Goal: Task Accomplishment & Management: Use online tool/utility

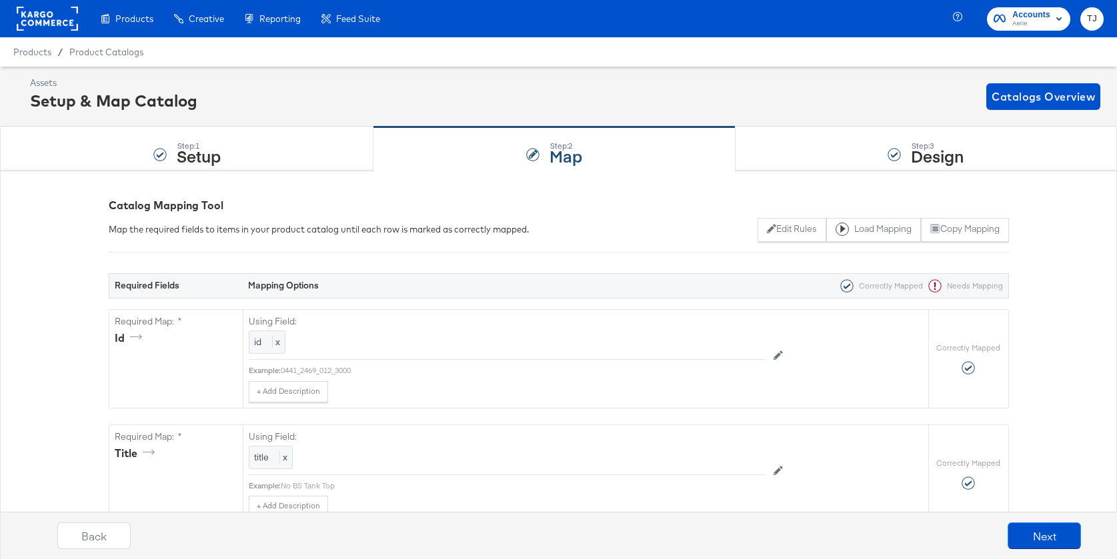
click at [23, 13] on rect at bounding box center [47, 19] width 61 height 24
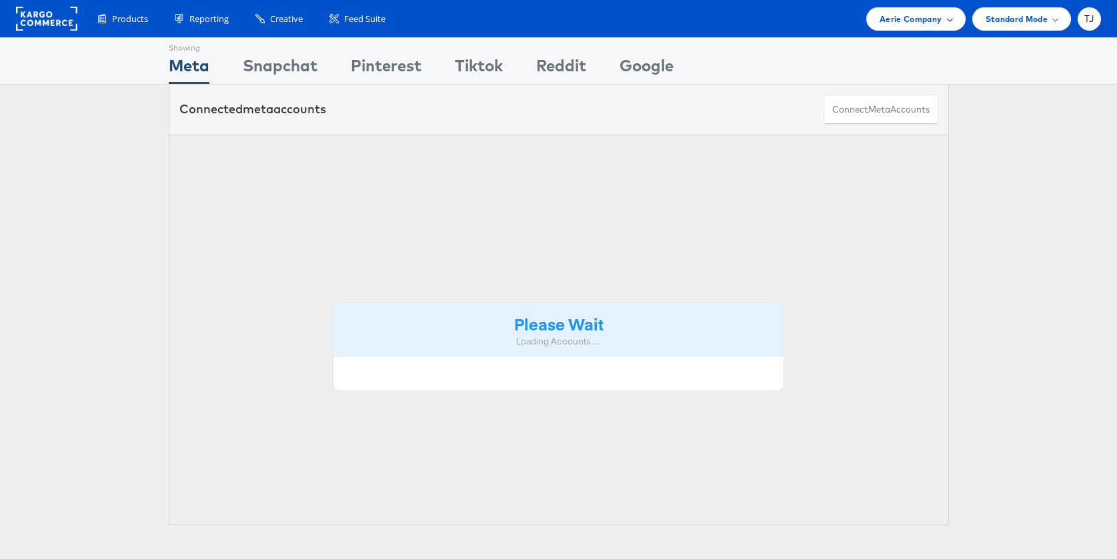
click at [945, 21] on div "Aerie Company" at bounding box center [915, 19] width 72 height 14
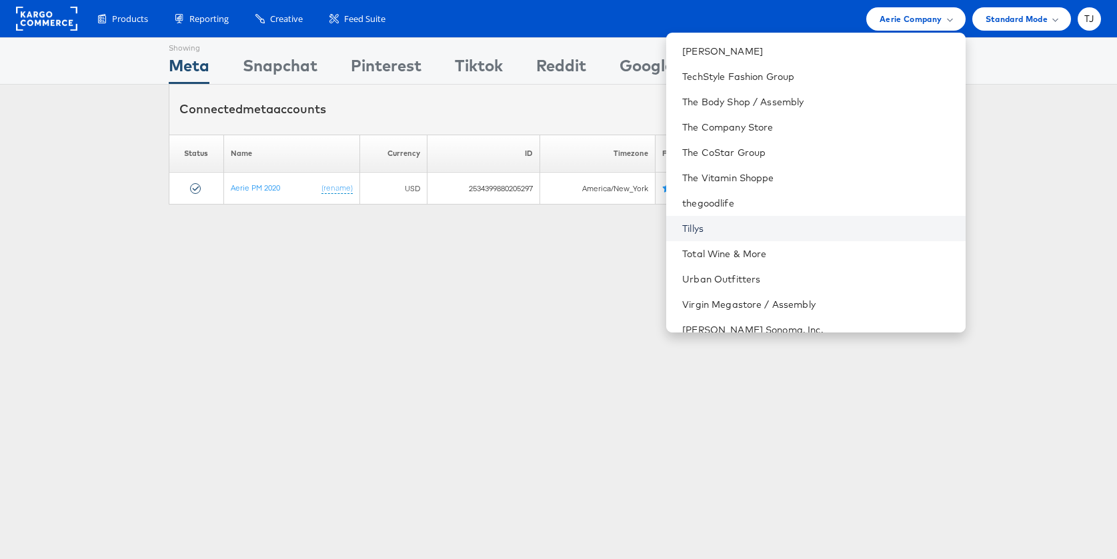
scroll to position [1781, 0]
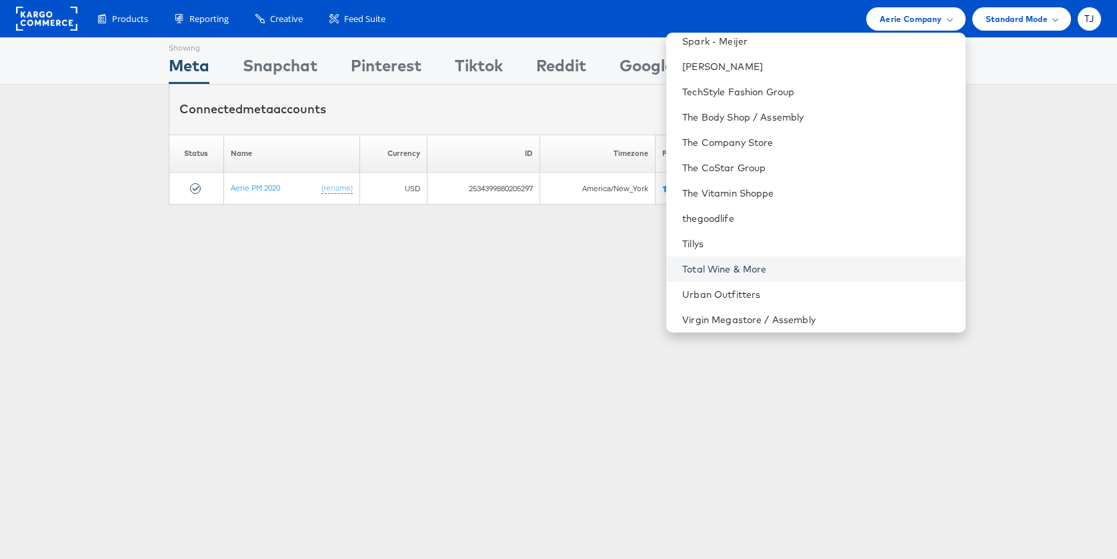
click at [839, 274] on link "Total Wine & More" at bounding box center [818, 269] width 272 height 13
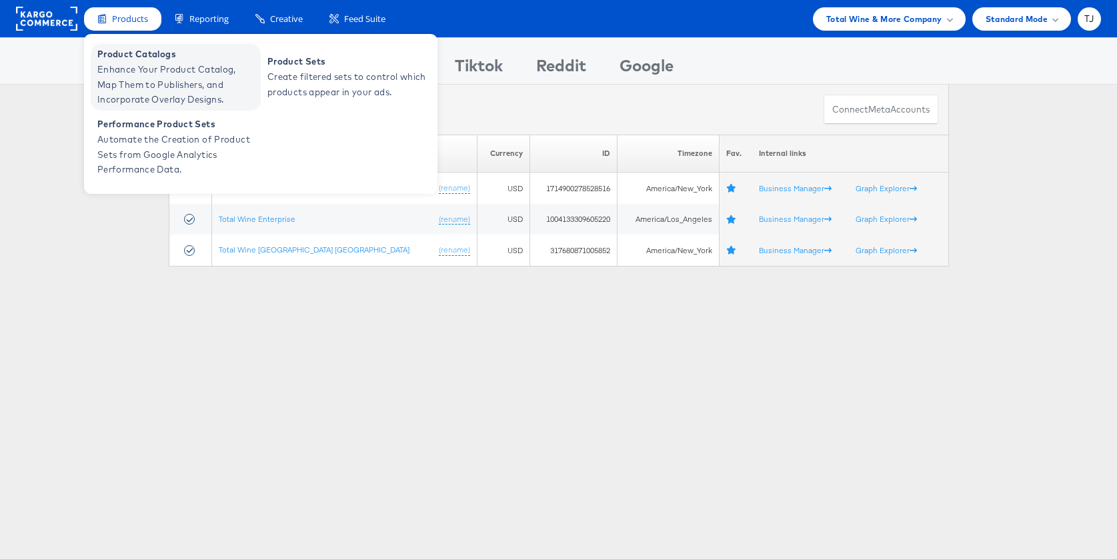
click at [125, 60] on span "Product Catalogs" at bounding box center [177, 54] width 160 height 15
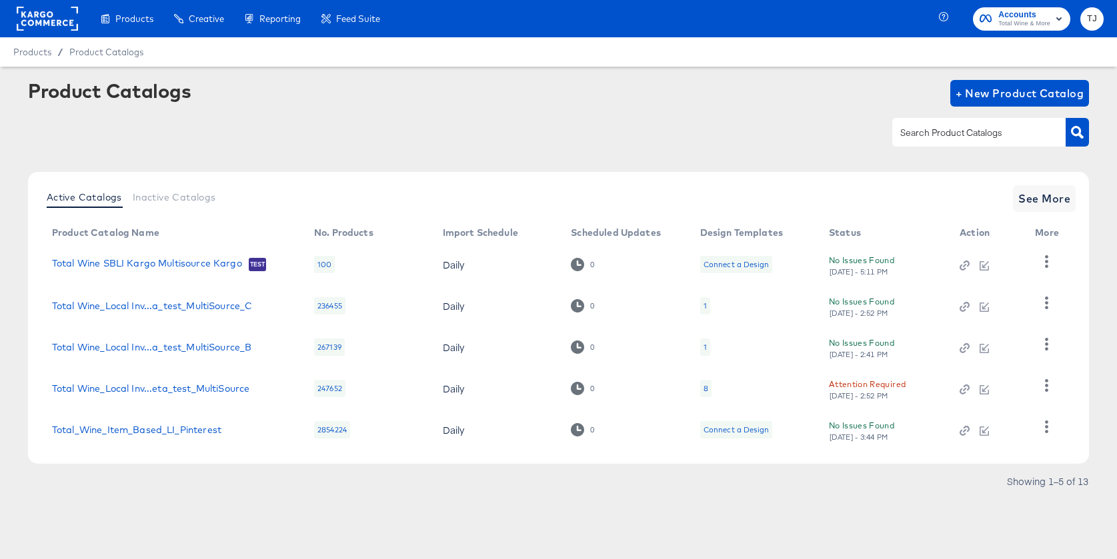
click at [514, 155] on div "Product Catalogs + New Product Catalog" at bounding box center [558, 120] width 1061 height 81
click at [1039, 199] on span "See More" at bounding box center [1044, 198] width 52 height 19
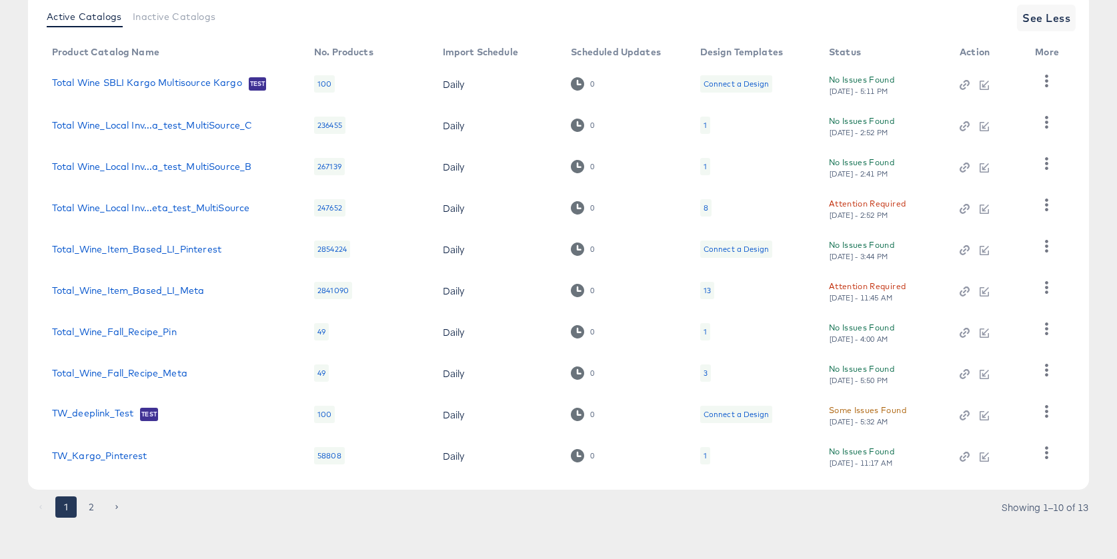
scroll to position [186, 0]
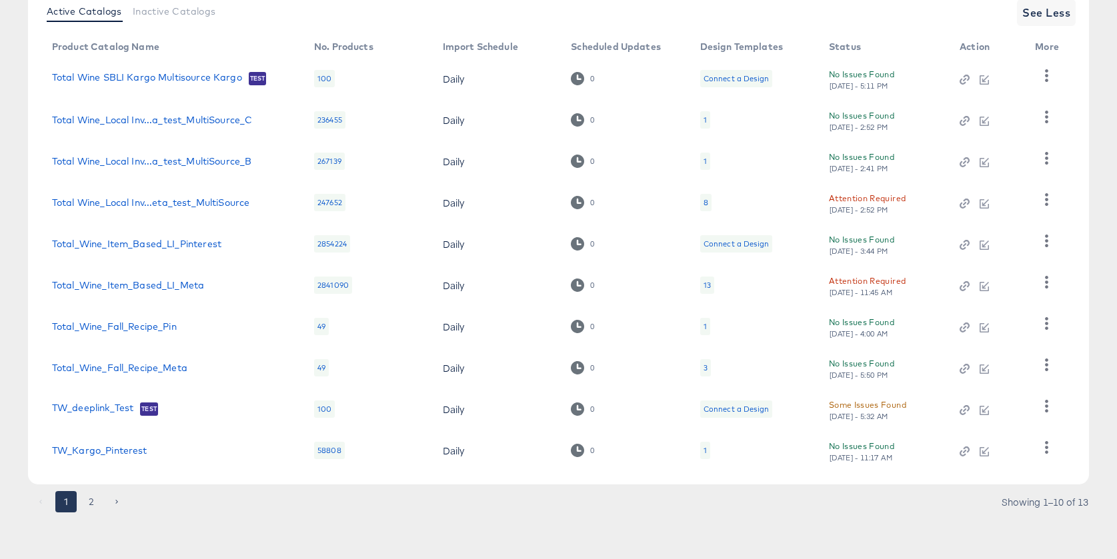
click at [91, 503] on button "2" at bounding box center [91, 501] width 21 height 21
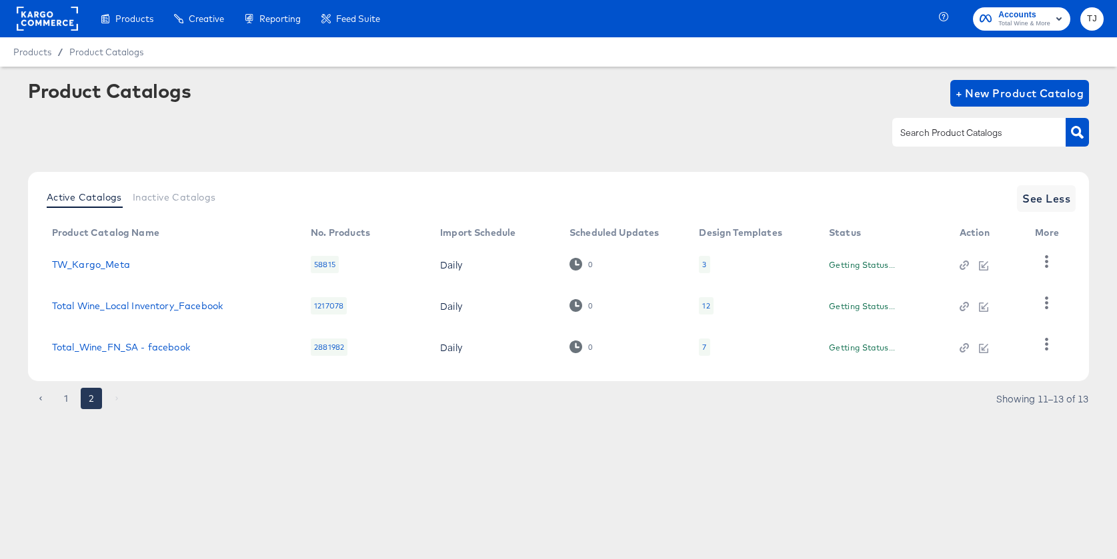
scroll to position [0, 0]
click at [1045, 306] on icon "button" at bounding box center [1046, 303] width 13 height 13
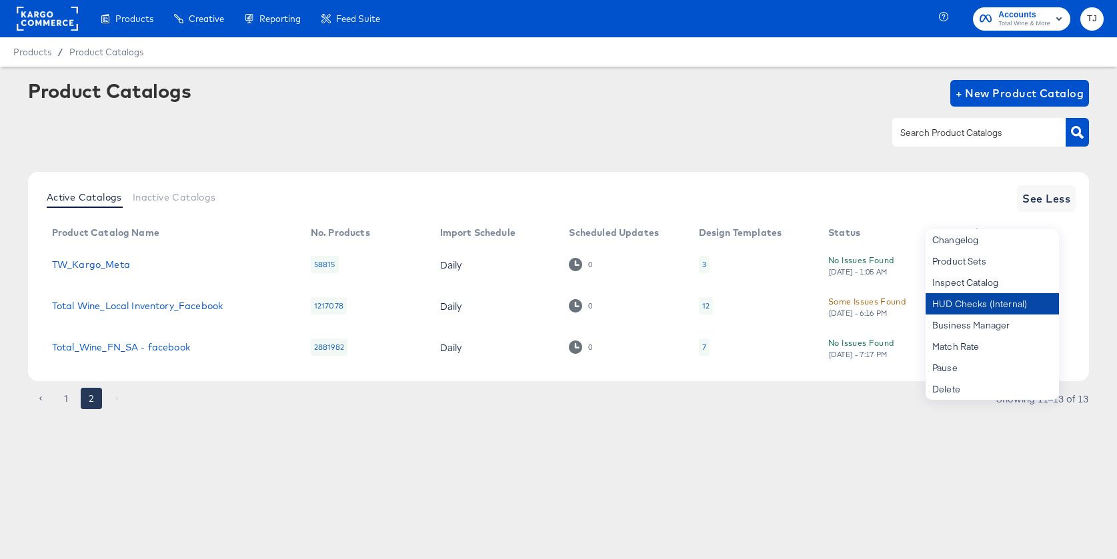
click at [1024, 306] on div "HUD Checks (Internal)" at bounding box center [991, 303] width 133 height 21
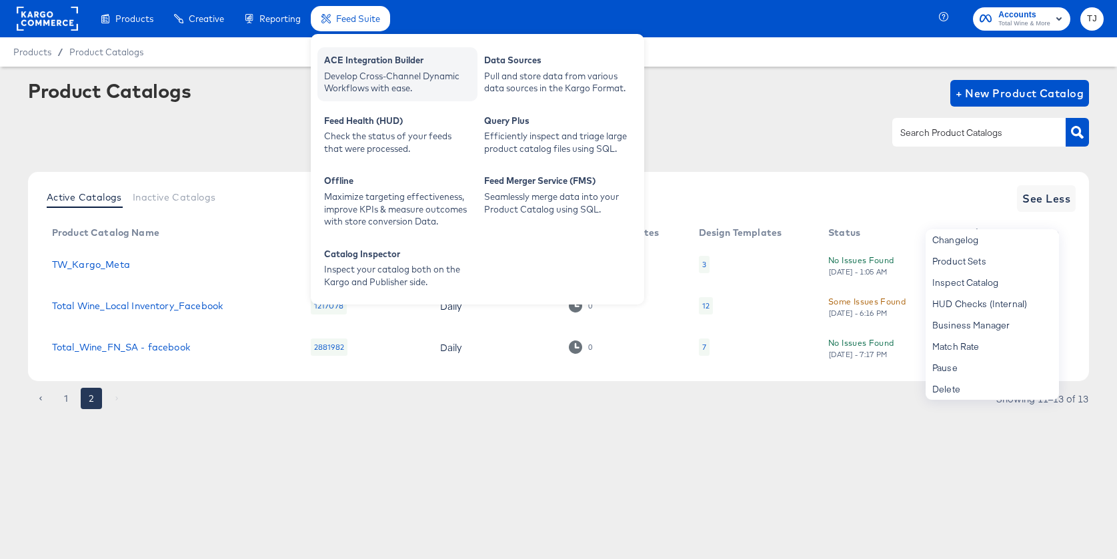
click at [355, 61] on div "ACE Integration Builder" at bounding box center [397, 62] width 147 height 16
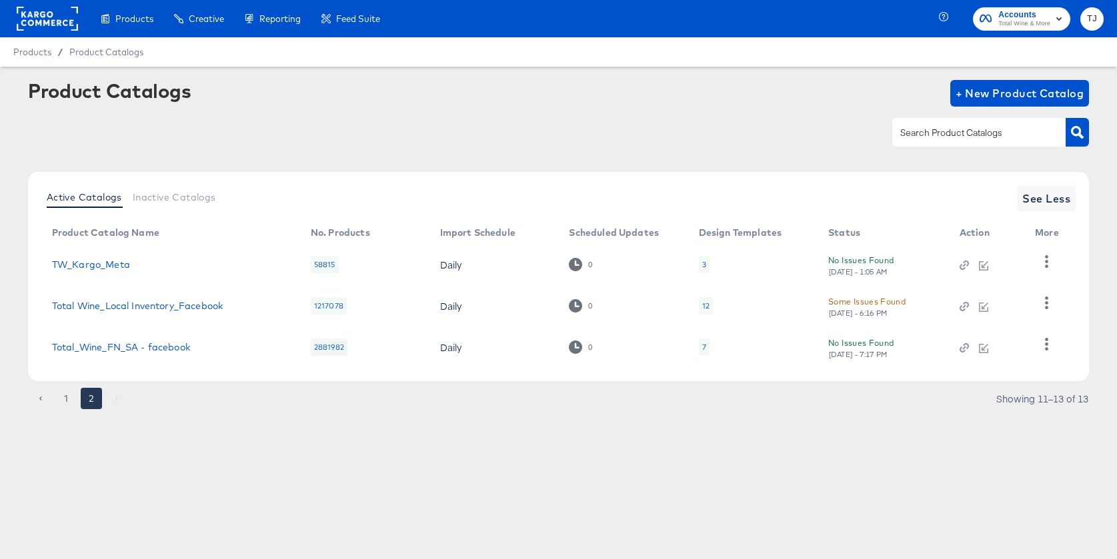
click at [52, 14] on rect at bounding box center [47, 19] width 61 height 24
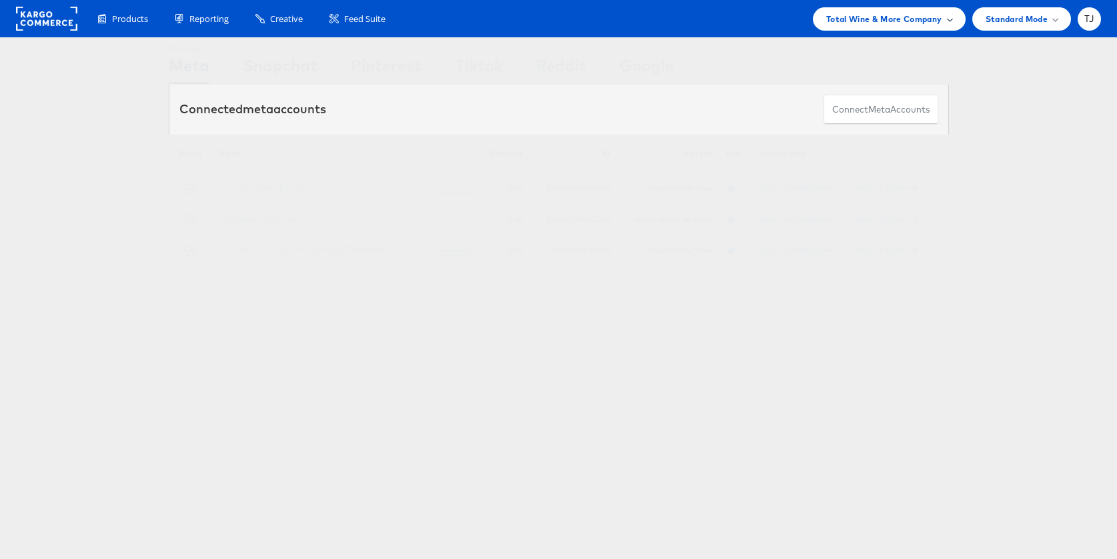
click at [945, 21] on div "Total Wine & More Company" at bounding box center [889, 19] width 126 height 14
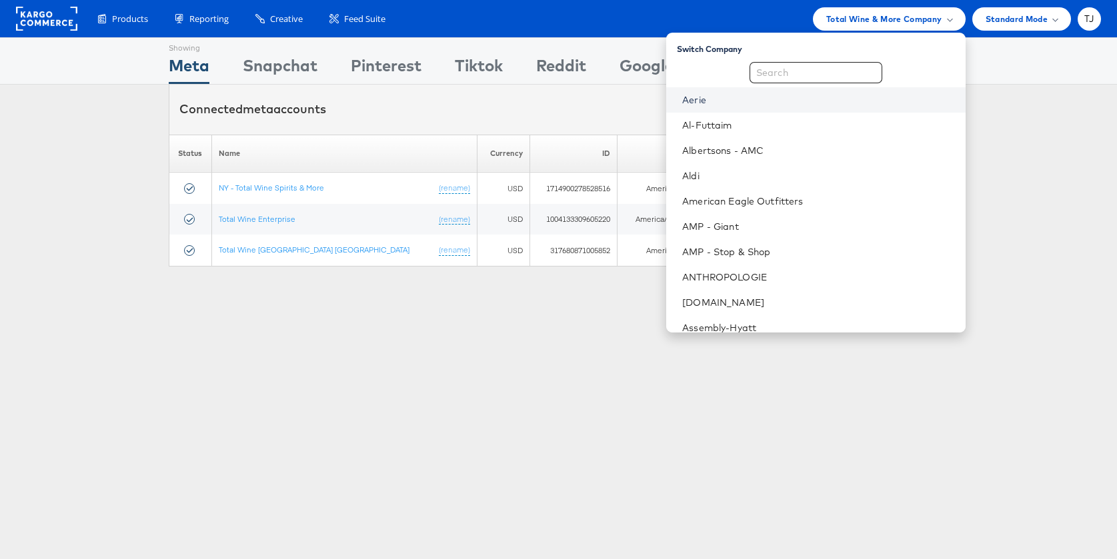
drag, startPoint x: 795, startPoint y: 105, endPoint x: 803, endPoint y: 101, distance: 9.8
click at [795, 105] on link "Aerie" at bounding box center [818, 99] width 272 height 13
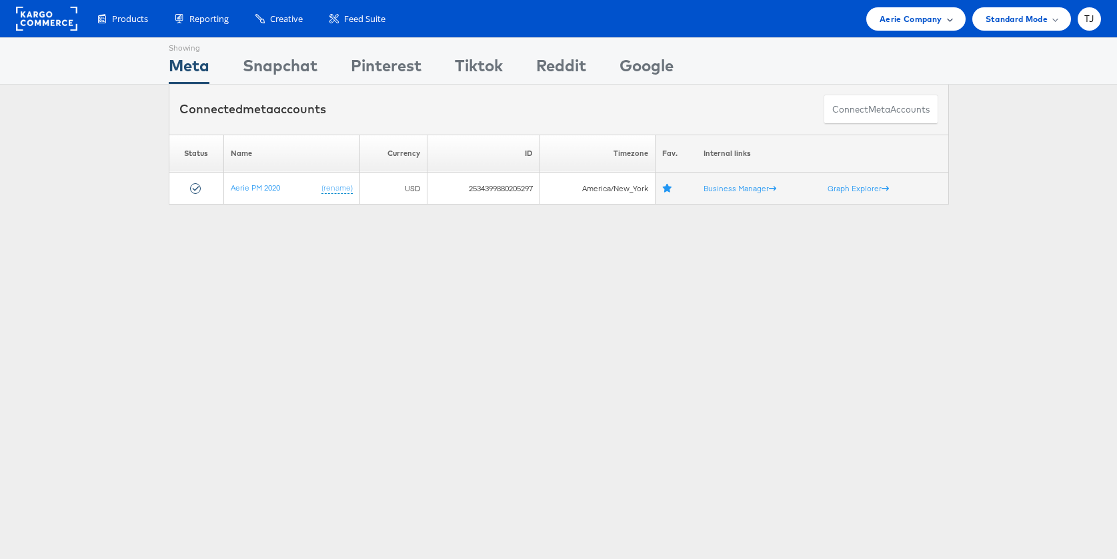
click at [906, 20] on span "Aerie Company" at bounding box center [910, 19] width 62 height 14
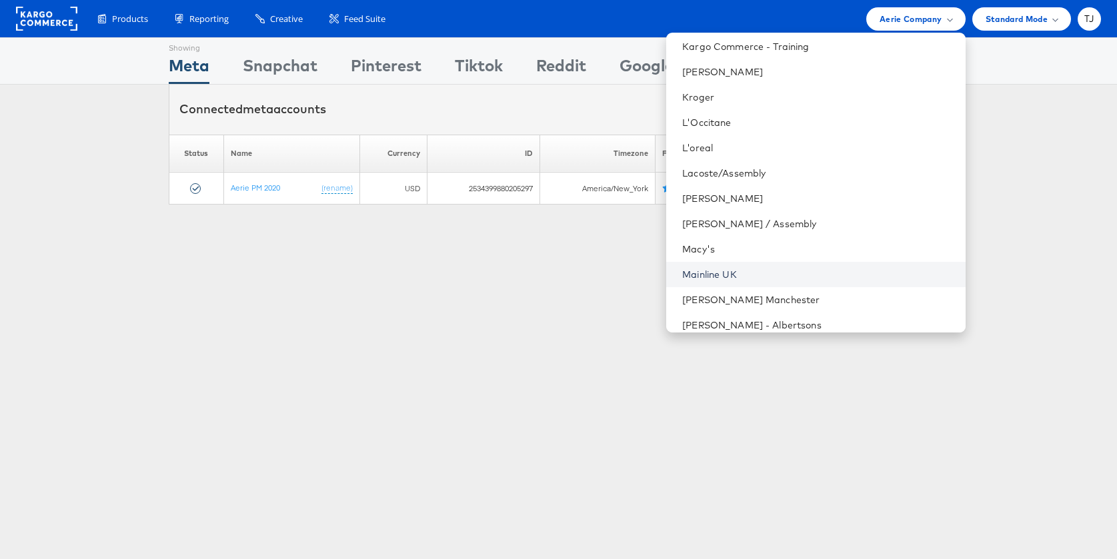
scroll to position [1859, 0]
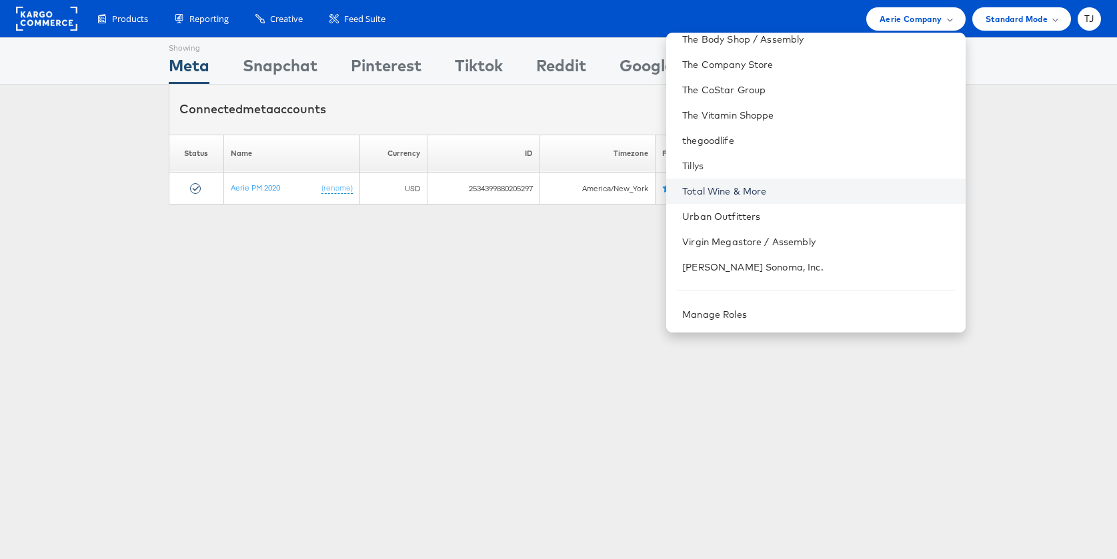
click at [849, 188] on link "Total Wine & More" at bounding box center [818, 191] width 272 height 13
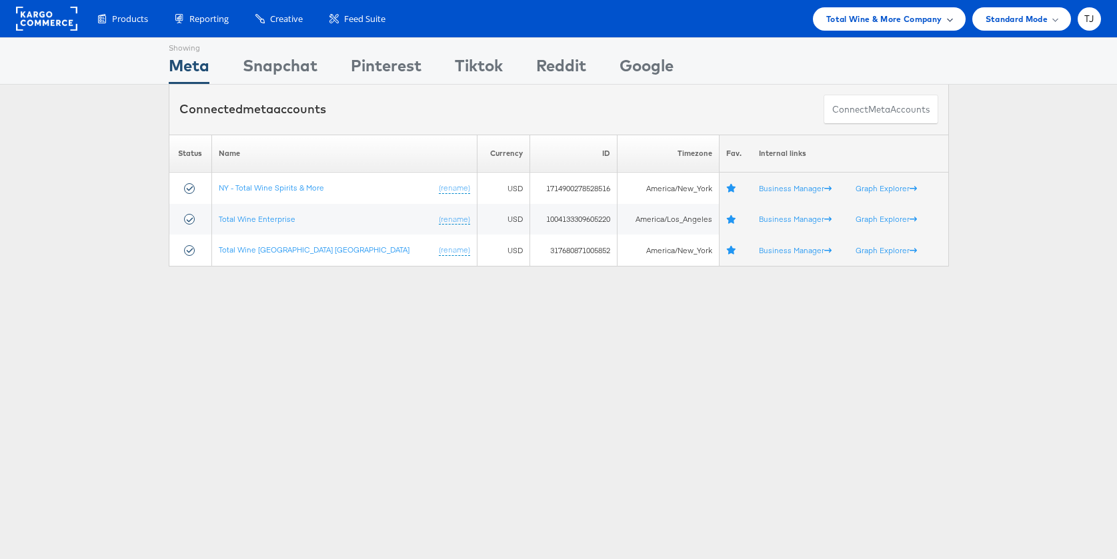
click at [939, 22] on span "Total Wine & More Company" at bounding box center [884, 19] width 116 height 14
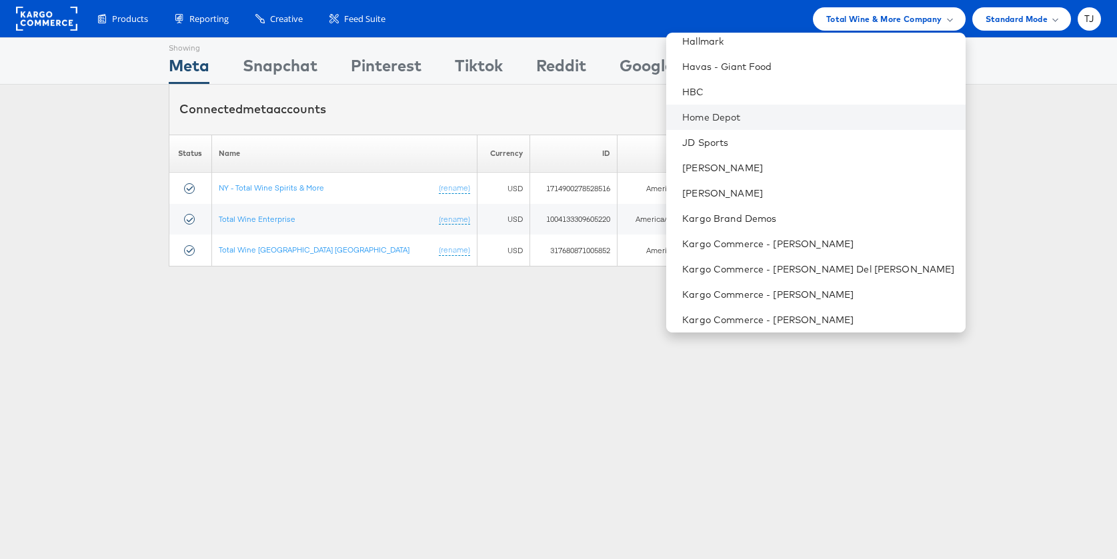
scroll to position [780, 0]
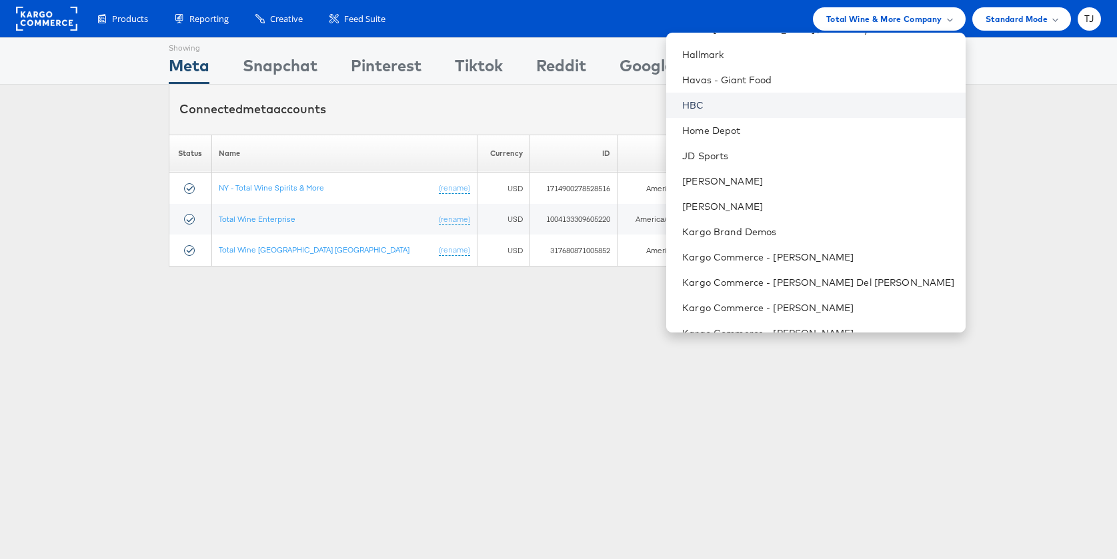
click at [779, 105] on link "HBC" at bounding box center [818, 105] width 272 height 13
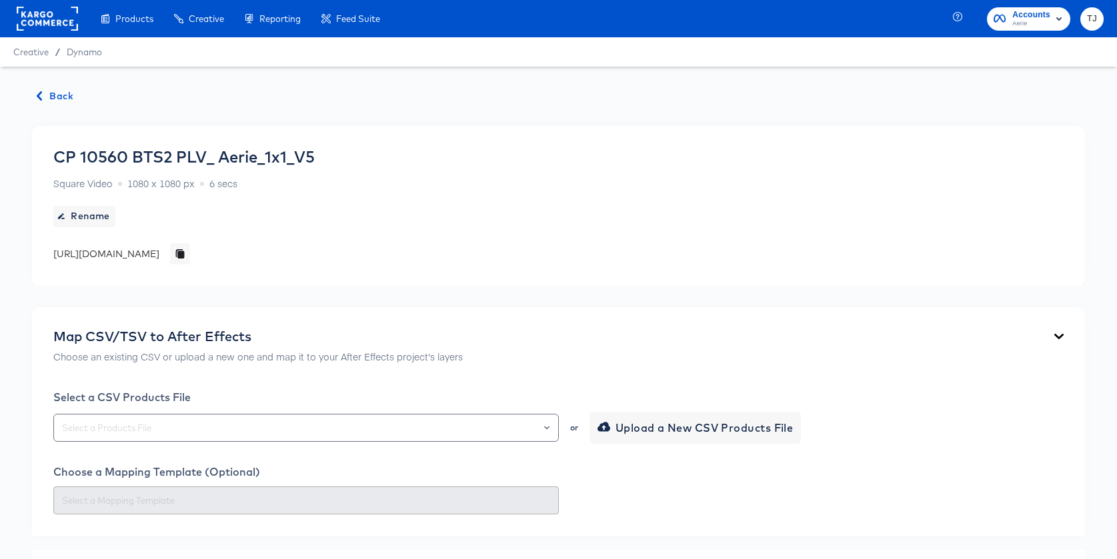
click at [46, 95] on span "Back" at bounding box center [55, 96] width 36 height 17
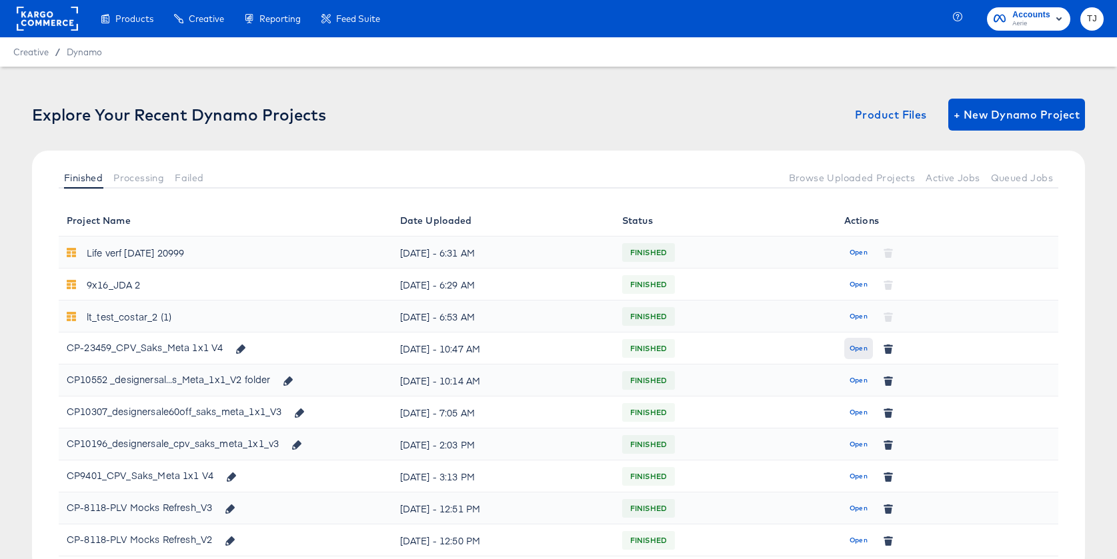
click at [855, 349] on span "Open" at bounding box center [858, 349] width 18 height 12
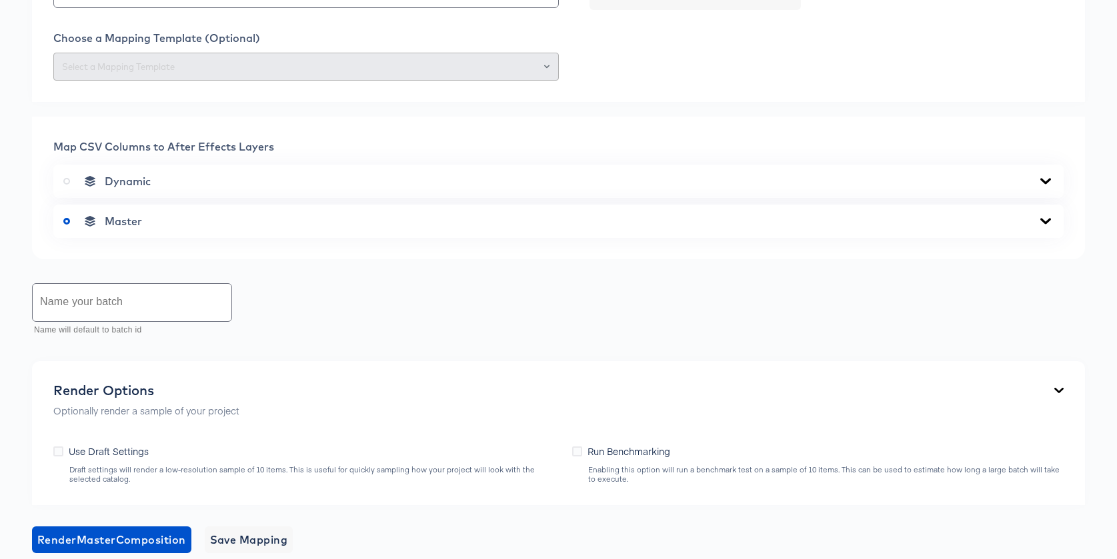
scroll to position [433, 0]
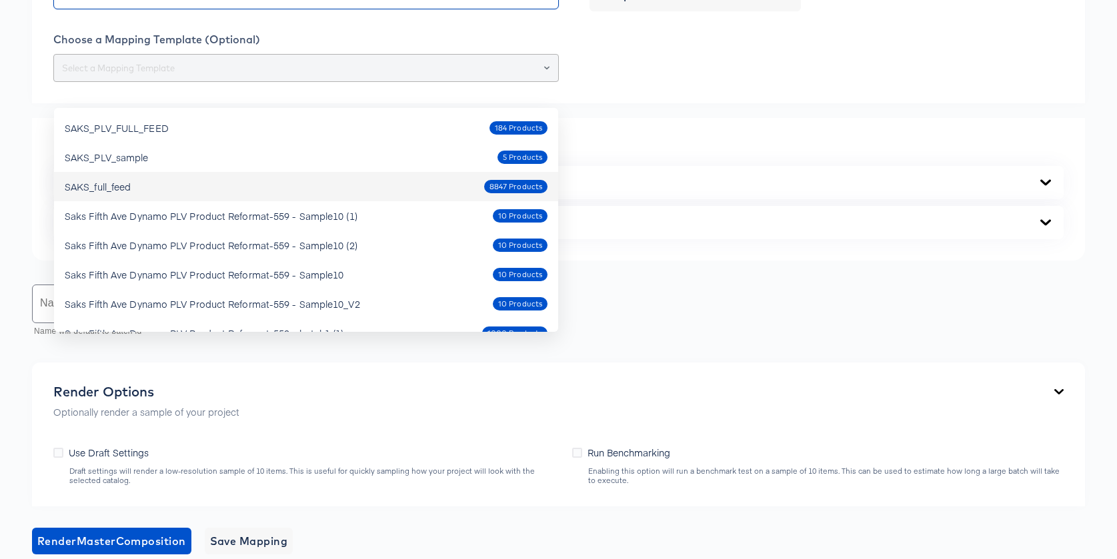
click at [291, 176] on div "SAKS_full_feed 8847 Products" at bounding box center [306, 186] width 483 height 21
type input "SAKS_full_feed"
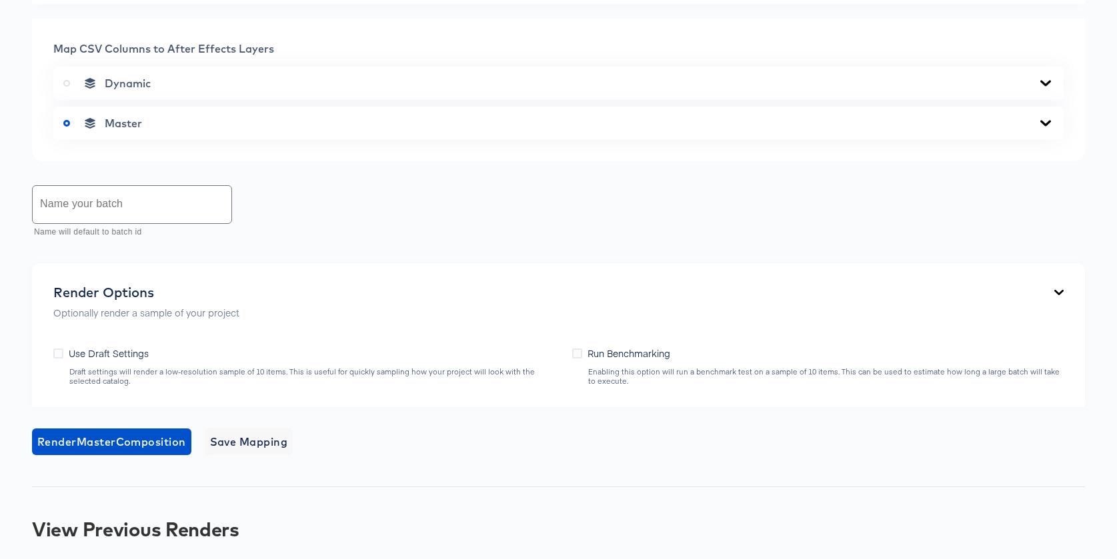
scroll to position [537, 0]
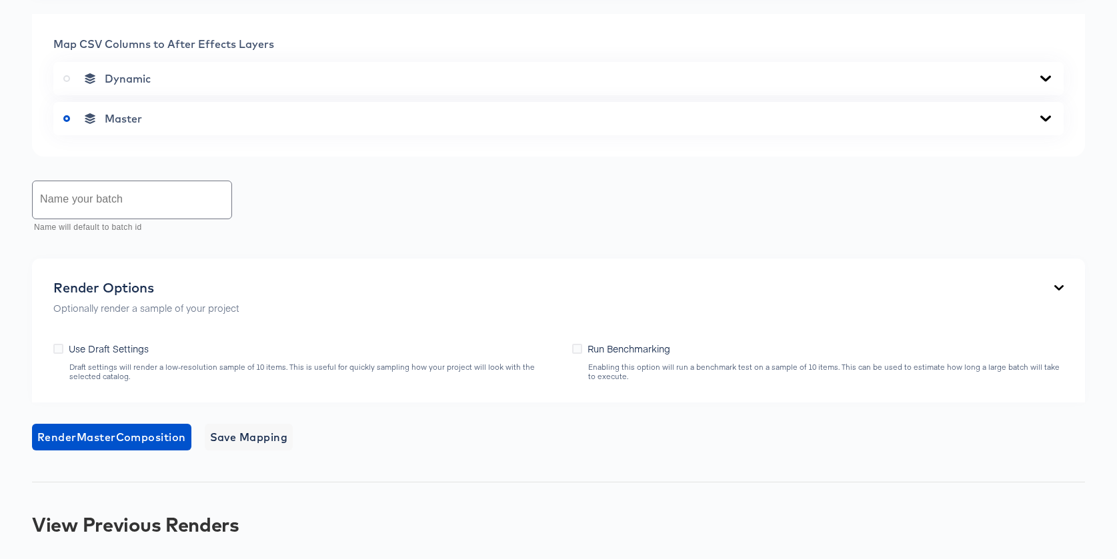
click at [1040, 124] on icon at bounding box center [1045, 118] width 16 height 11
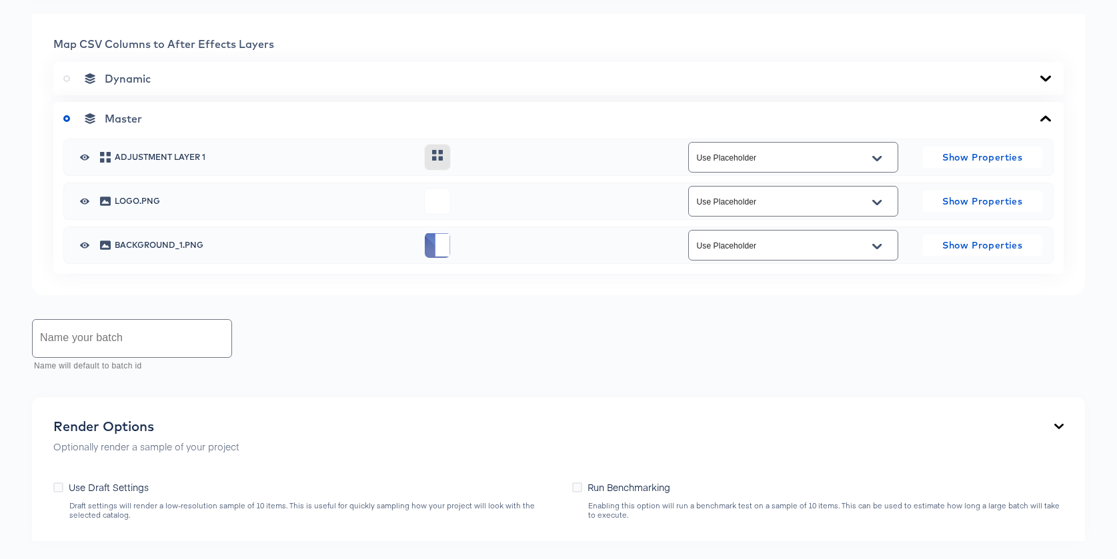
click at [1041, 84] on icon at bounding box center [1045, 78] width 16 height 11
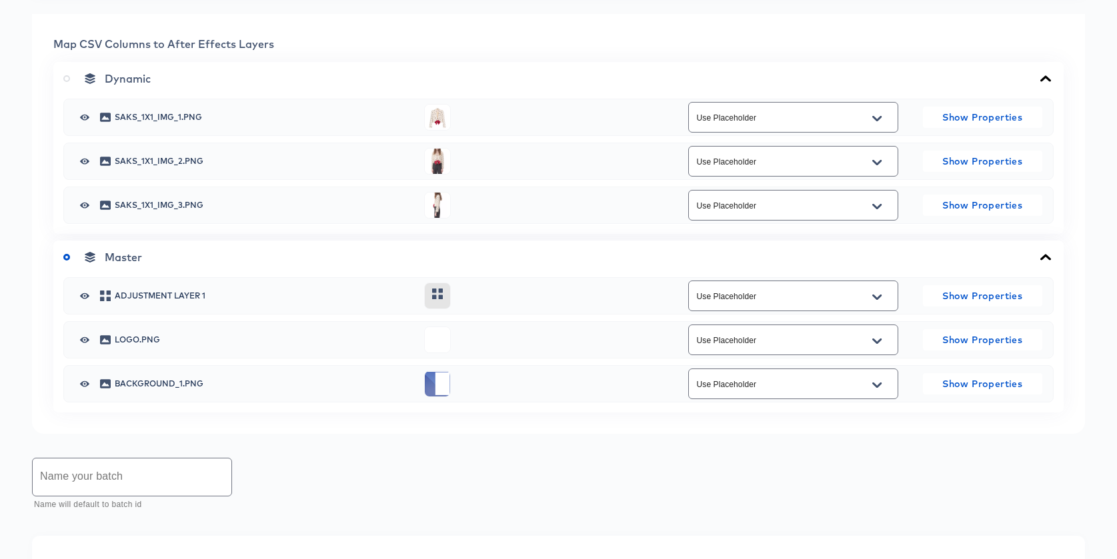
click at [877, 121] on icon "Open" at bounding box center [876, 118] width 9 height 5
click at [831, 265] on li "image_1" at bounding box center [792, 268] width 209 height 21
type input "image_1"
click at [880, 165] on icon "Open" at bounding box center [876, 162] width 9 height 5
click at [835, 329] on li "image_2" at bounding box center [792, 333] width 209 height 21
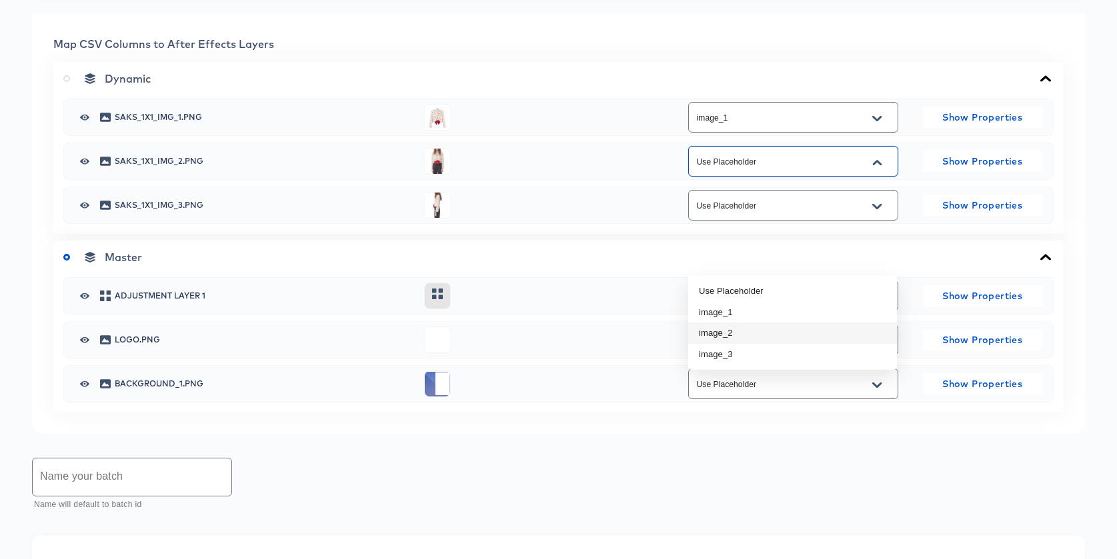
type input "image_2"
drag, startPoint x: 877, startPoint y: 302, endPoint x: 874, endPoint y: 308, distance: 6.9
click at [877, 212] on icon "Open" at bounding box center [876, 206] width 9 height 11
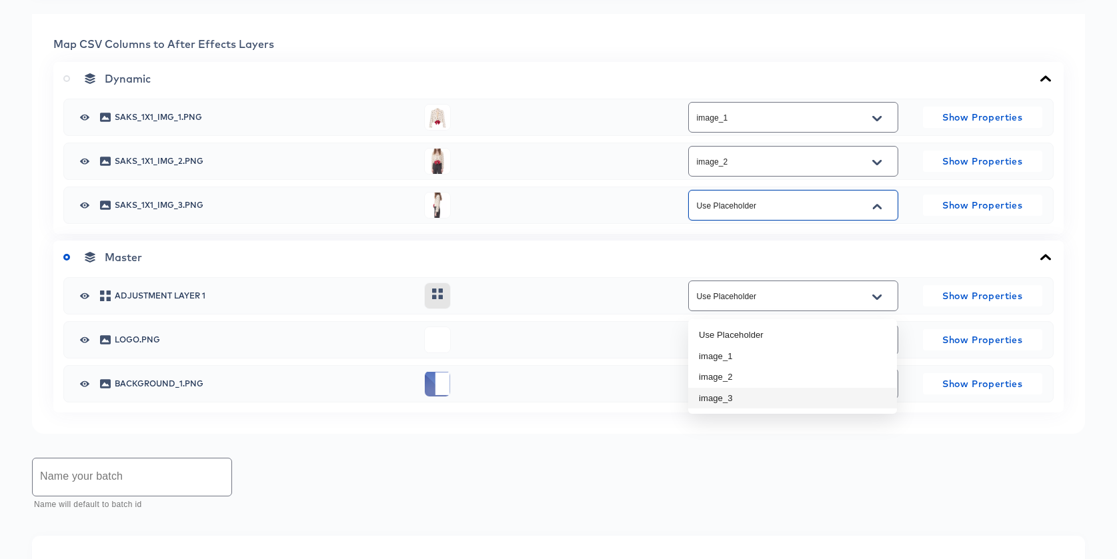
click at [843, 391] on li "image_3" at bounding box center [792, 398] width 209 height 21
type input "image_3"
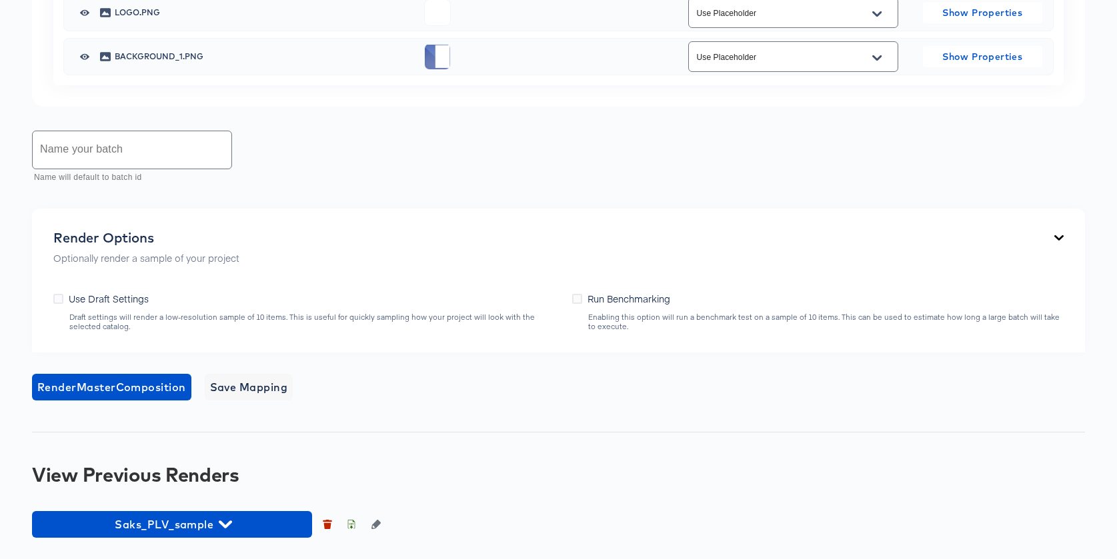
scroll to position [960, 0]
click at [169, 157] on input "text" at bounding box center [132, 149] width 199 height 37
click at [55, 156] on input "Sals_PLV" at bounding box center [132, 149] width 199 height 37
click at [116, 156] on input "Saks_PLV" at bounding box center [132, 149] width 199 height 37
type input "Saks_PLV_full"
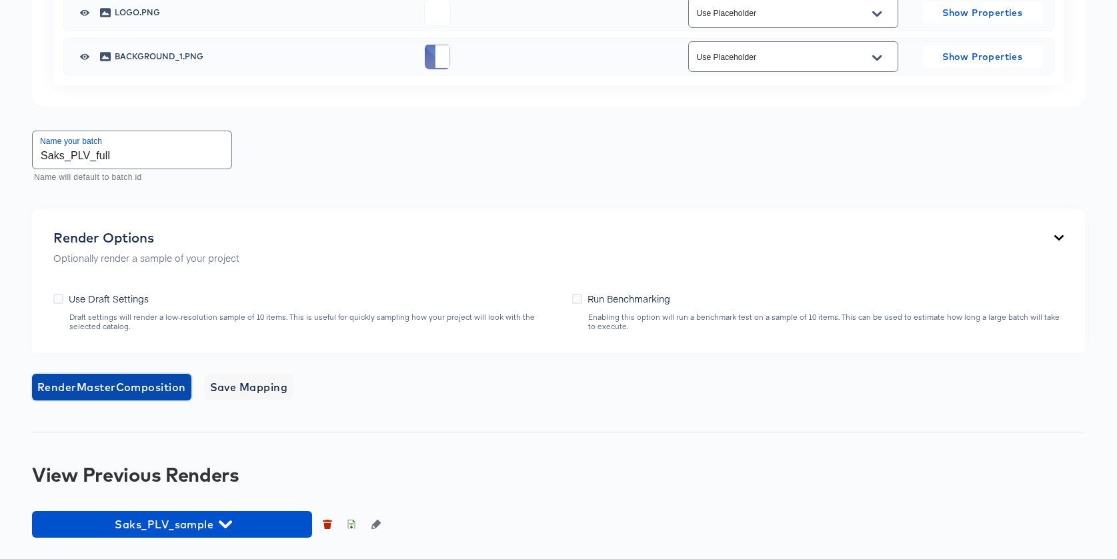
click at [123, 391] on span "Render Master Composition" at bounding box center [111, 387] width 149 height 19
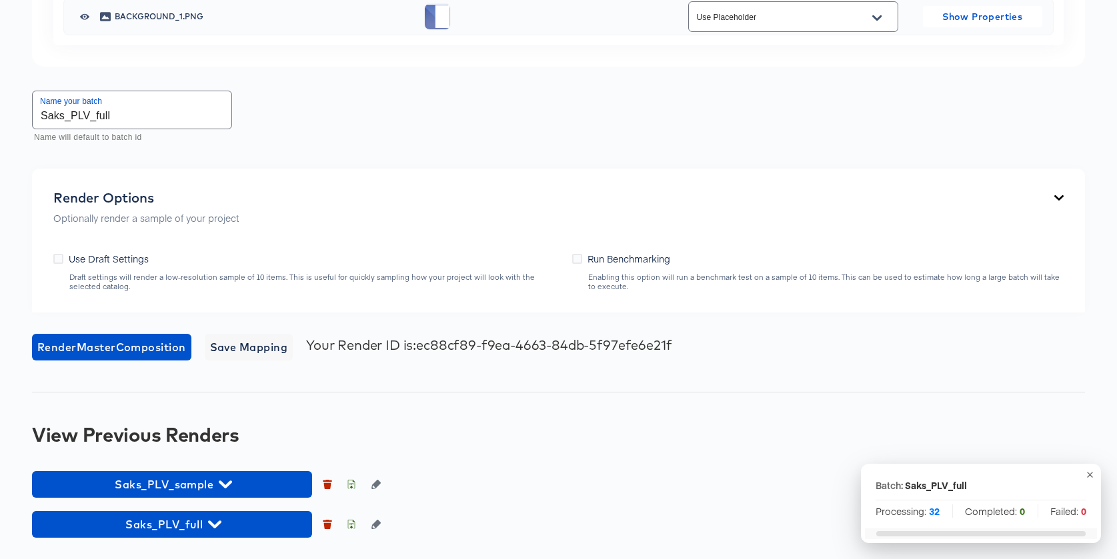
scroll to position [1000, 0]
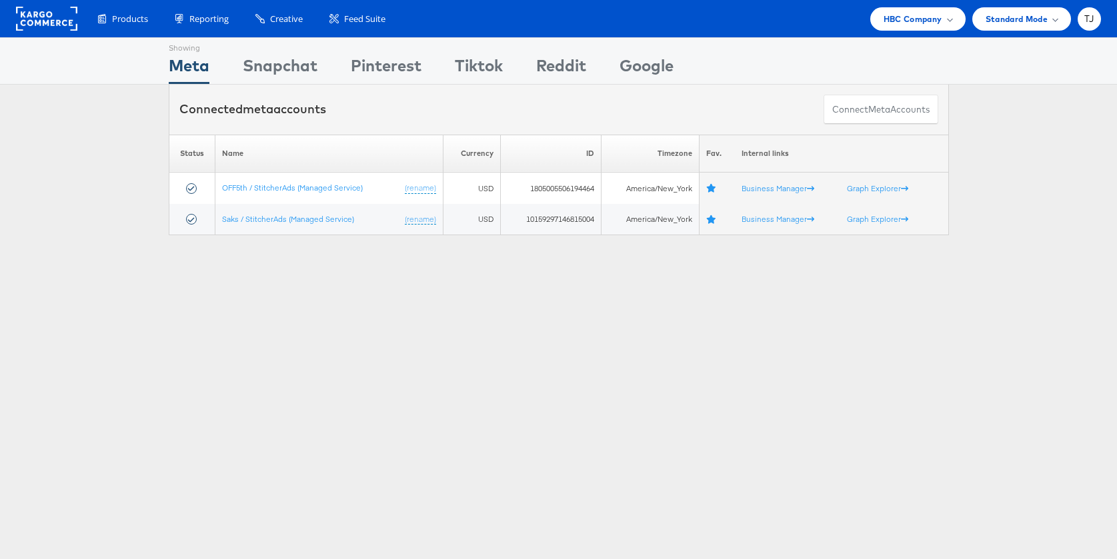
drag, startPoint x: 946, startPoint y: 18, endPoint x: 943, endPoint y: 91, distance: 73.4
click at [946, 18] on span at bounding box center [949, 18] width 7 height 7
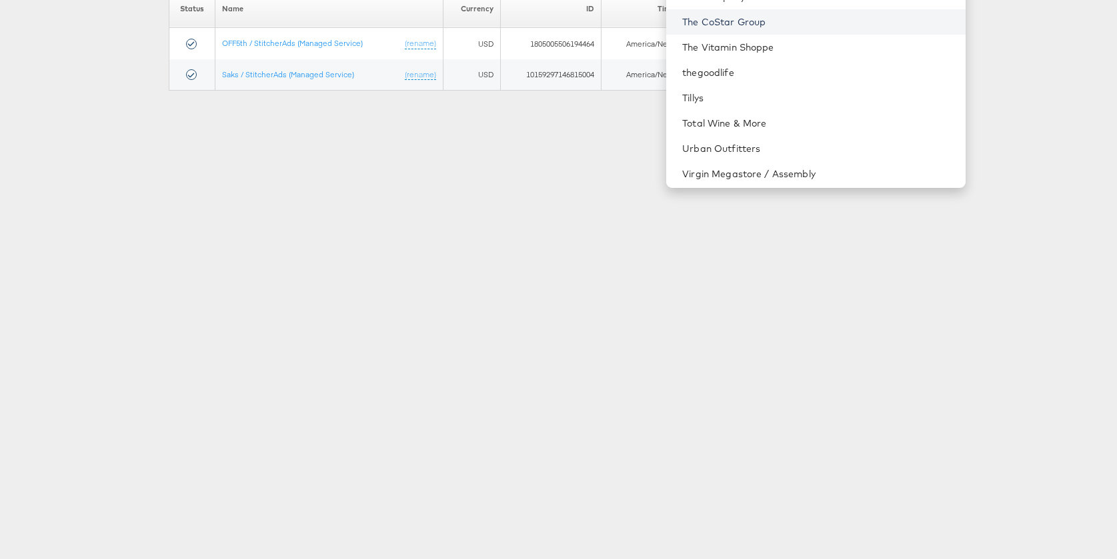
scroll to position [1810, 0]
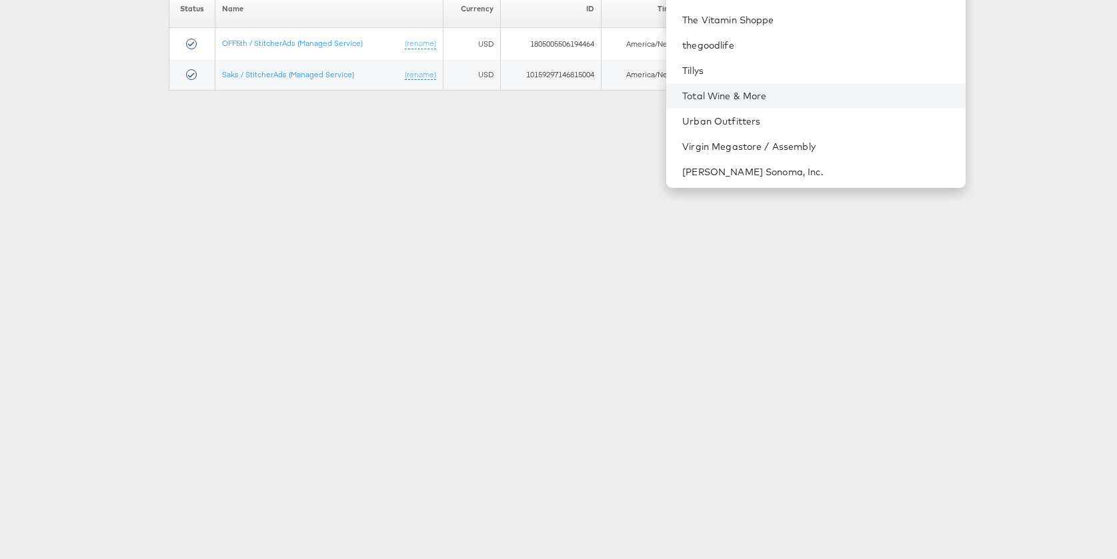
click at [831, 97] on link "Total Wine & More" at bounding box center [818, 95] width 272 height 13
